Goal: Information Seeking & Learning: Check status

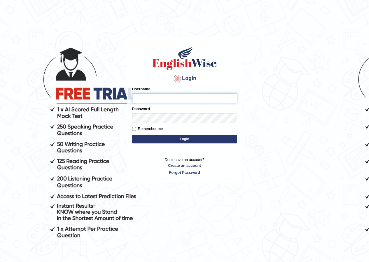
click at [150, 100] on input "Username" at bounding box center [184, 98] width 105 height 10
type input "abdulkhalid_parramatta"
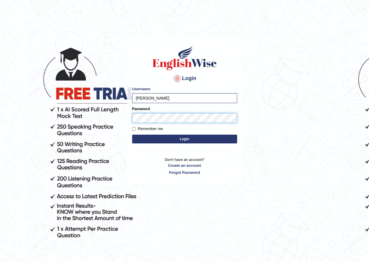
click at [132, 134] on button "Login" at bounding box center [184, 138] width 105 height 9
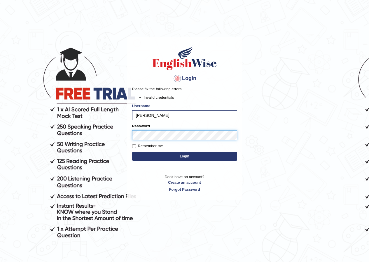
click at [109, 117] on body "Login Please fix the following errors: Invalid credentials Username abdulkhalid…" at bounding box center [184, 149] width 369 height 262
click at [132, 152] on button "Login" at bounding box center [184, 156] width 105 height 9
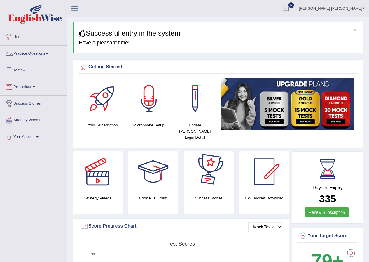
click at [28, 50] on link "Practice Questions" at bounding box center [33, 52] width 66 height 15
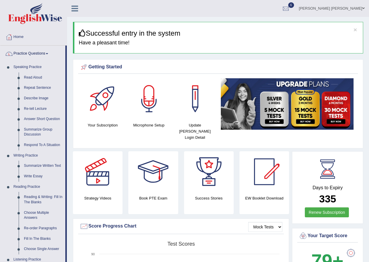
click at [29, 53] on link "Practice Questions" at bounding box center [32, 52] width 65 height 15
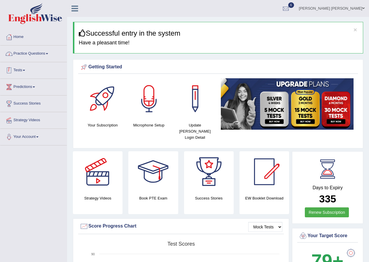
click at [29, 71] on link "Tests" at bounding box center [33, 69] width 66 height 15
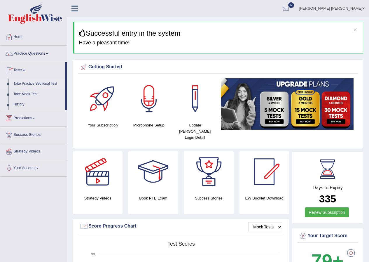
click at [27, 82] on link "Take Practice Sectional Test" at bounding box center [38, 83] width 55 height 10
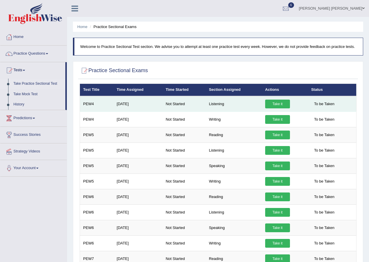
click at [272, 102] on link "Take it" at bounding box center [277, 103] width 25 height 9
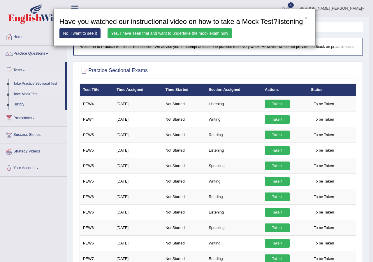
click at [210, 33] on link "Yes, I have seen that and want to undertake the mock exam now" at bounding box center [170, 33] width 125 height 10
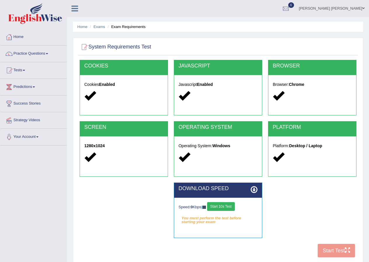
click at [221, 52] on div at bounding box center [218, 47] width 277 height 12
click at [218, 205] on button "Start 10s Test" at bounding box center [221, 206] width 28 height 9
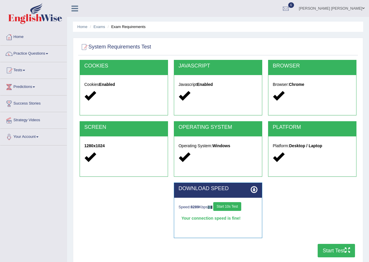
click at [329, 251] on button "Start Test" at bounding box center [336, 249] width 37 height 13
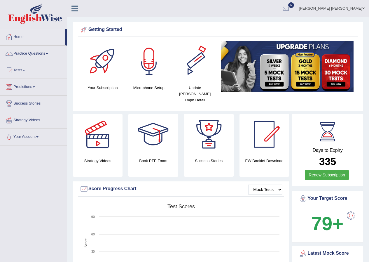
click at [171, 69] on div "Microphone Setup" at bounding box center [149, 67] width 46 height 53
click at [190, 209] on rect at bounding box center [181, 246] width 203 height 90
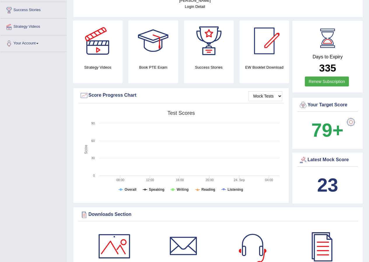
scroll to position [58, 0]
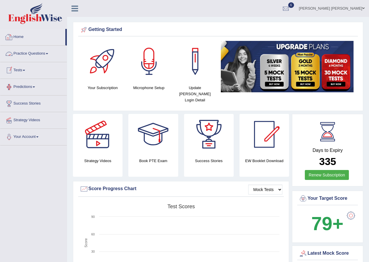
click at [27, 69] on link "Tests" at bounding box center [33, 69] width 66 height 15
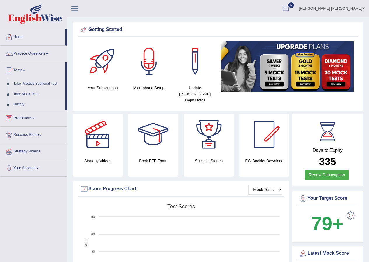
click at [21, 108] on link "History" at bounding box center [38, 104] width 55 height 10
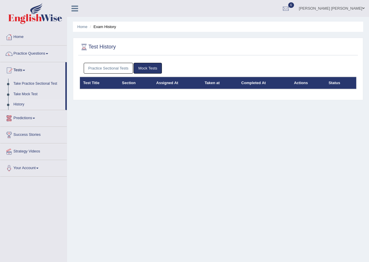
click at [112, 69] on link "Practice Sectional Tests" at bounding box center [109, 68] width 50 height 11
click at [119, 68] on link "Practice Sectional Tests" at bounding box center [109, 68] width 50 height 11
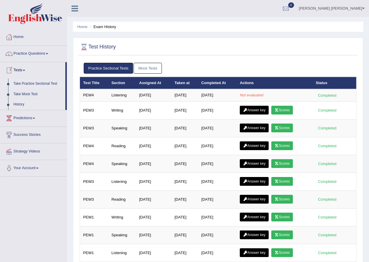
click at [26, 80] on link "Take Practice Sectional Test" at bounding box center [38, 83] width 55 height 10
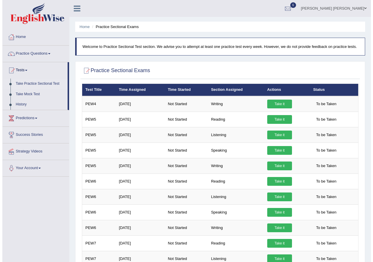
scroll to position [29, 0]
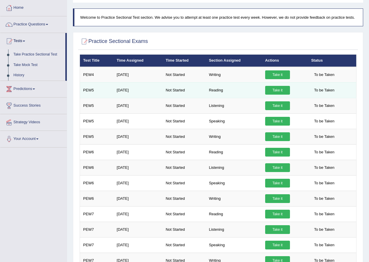
click at [269, 89] on link "Take it" at bounding box center [277, 90] width 25 height 9
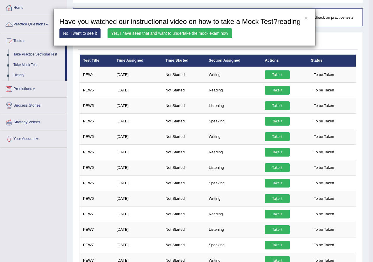
click at [201, 31] on link "Yes, I have seen that and want to undertake the mock exam now" at bounding box center [170, 33] width 125 height 10
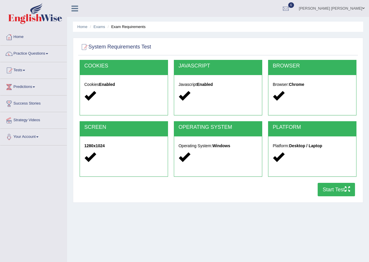
click at [329, 186] on button "Start Test" at bounding box center [336, 189] width 37 height 13
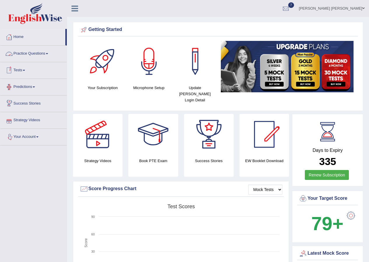
click at [24, 67] on link "Tests" at bounding box center [33, 69] width 66 height 15
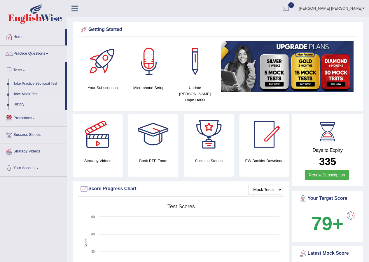
click at [23, 104] on link "History" at bounding box center [38, 104] width 55 height 10
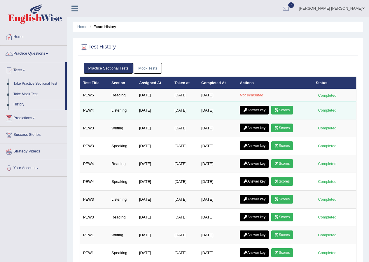
click at [293, 109] on link "Scores" at bounding box center [282, 110] width 22 height 9
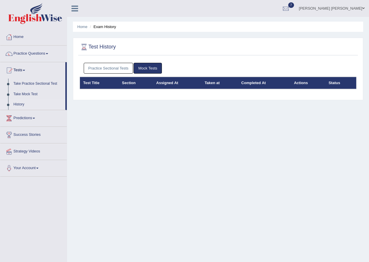
click at [123, 68] on link "Practice Sectional Tests" at bounding box center [109, 68] width 50 height 11
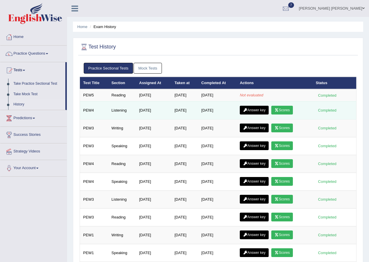
click at [247, 109] on icon at bounding box center [245, 109] width 4 height 3
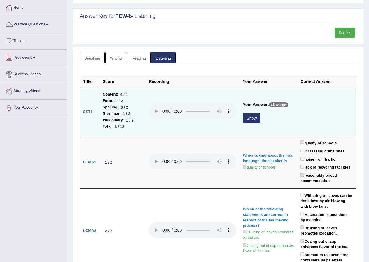
click at [251, 118] on button "Show" at bounding box center [252, 118] width 18 height 10
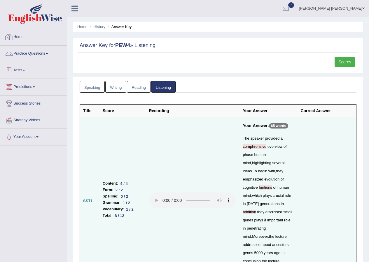
click at [23, 72] on link "Tests" at bounding box center [33, 69] width 66 height 15
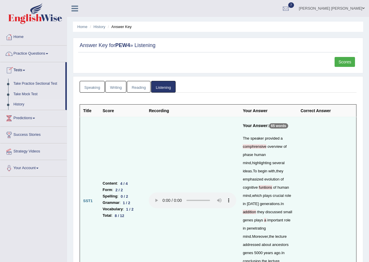
click at [16, 102] on link "History" at bounding box center [38, 104] width 55 height 10
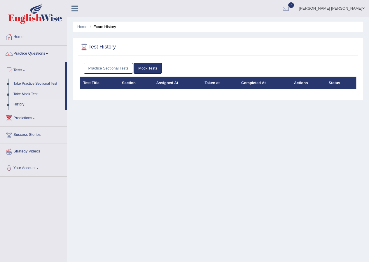
click at [101, 67] on link "Practice Sectional Tests" at bounding box center [109, 68] width 50 height 11
click at [94, 71] on link "Practice Sectional Tests" at bounding box center [109, 68] width 50 height 11
click at [92, 69] on link "Practice Sectional Tests" at bounding box center [109, 68] width 50 height 11
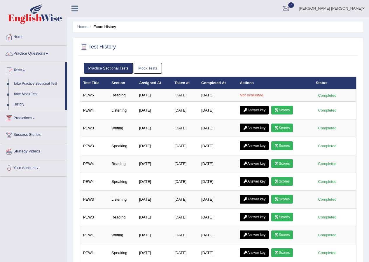
click at [338, 8] on link "Abdul khalid Syed" at bounding box center [332, 7] width 74 height 15
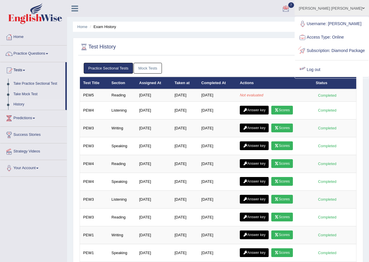
click at [323, 76] on link "Log out" at bounding box center [331, 69] width 73 height 13
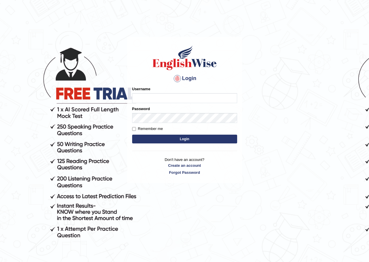
click at [138, 96] on input "Username" at bounding box center [184, 98] width 105 height 10
type input "[PERSON_NAME]"
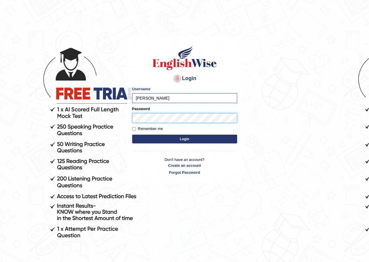
click at [132, 134] on button "Login" at bounding box center [184, 138] width 105 height 9
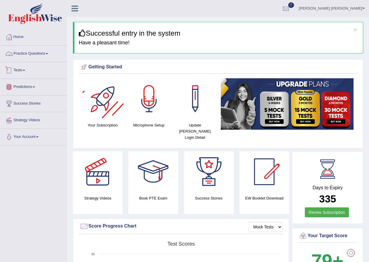
click at [18, 52] on link "Practice Questions" at bounding box center [33, 52] width 66 height 15
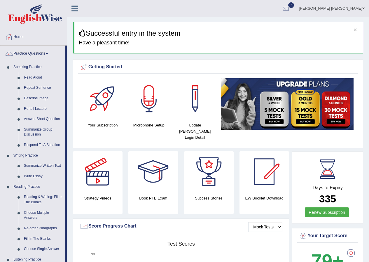
click at [28, 57] on link "Practice Questions" at bounding box center [32, 52] width 65 height 15
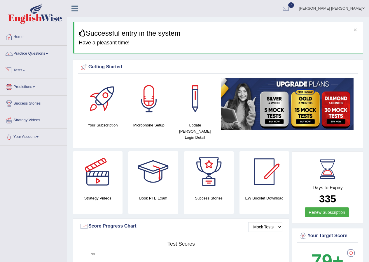
click at [24, 71] on link "Tests" at bounding box center [33, 69] width 66 height 15
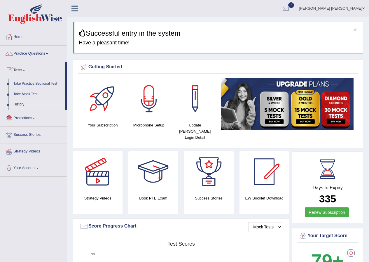
click at [24, 102] on link "History" at bounding box center [38, 104] width 55 height 10
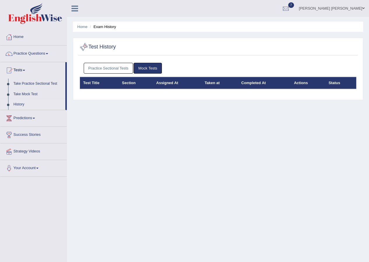
click at [96, 72] on link "Practice Sectional Tests" at bounding box center [109, 68] width 50 height 11
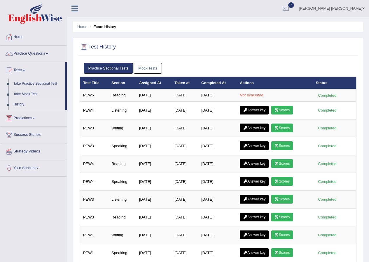
click at [346, 7] on link "[PERSON_NAME] [PERSON_NAME]" at bounding box center [332, 7] width 74 height 15
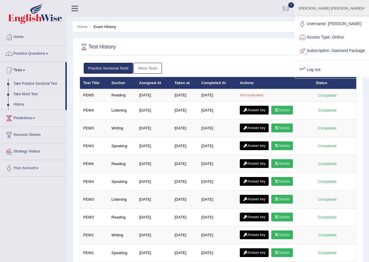
click at [324, 76] on link "Log out" at bounding box center [331, 69] width 73 height 13
